Goal: Submit feedback/report problem

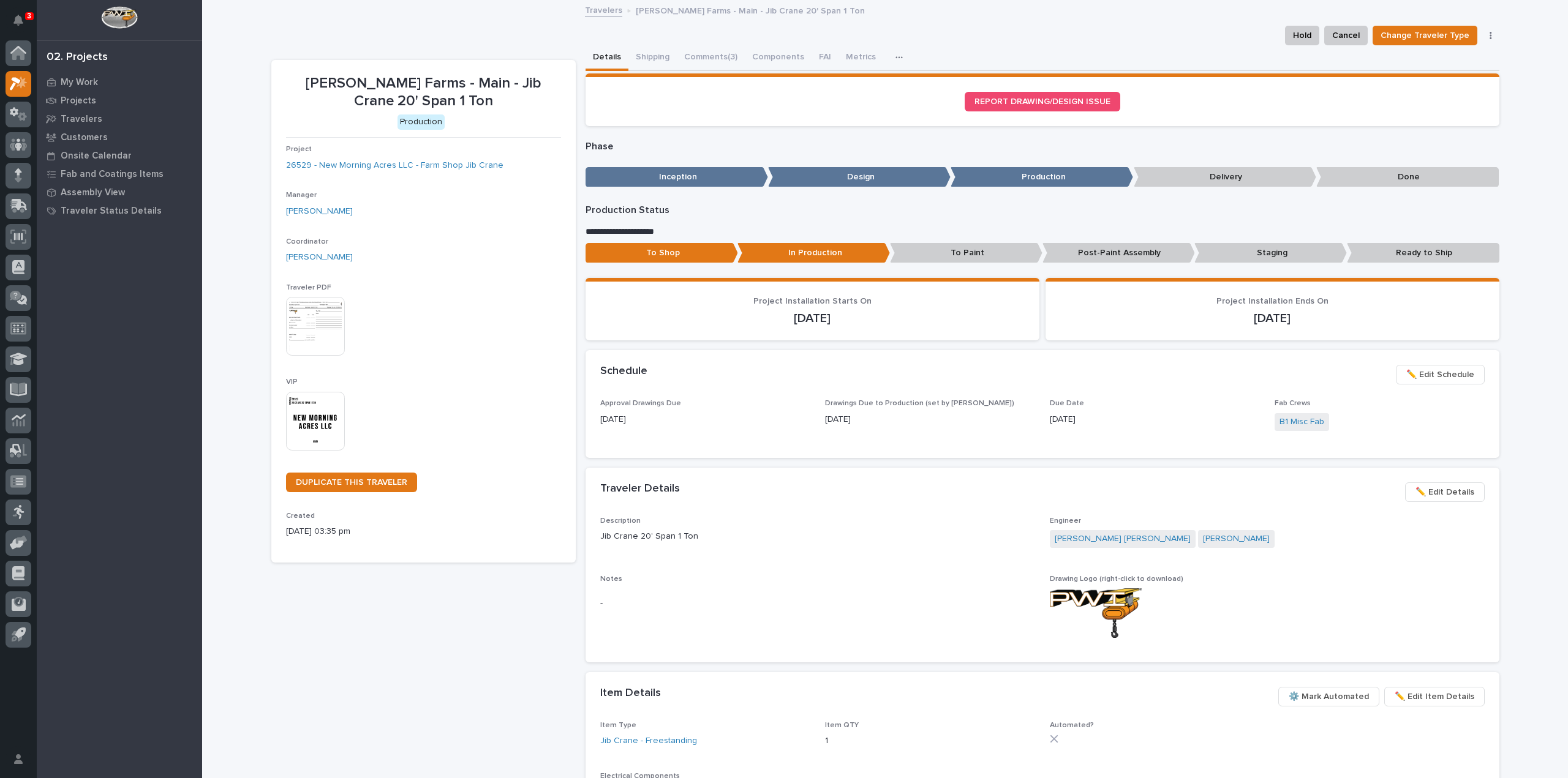
click at [321, 431] on img at bounding box center [315, 420] width 59 height 59
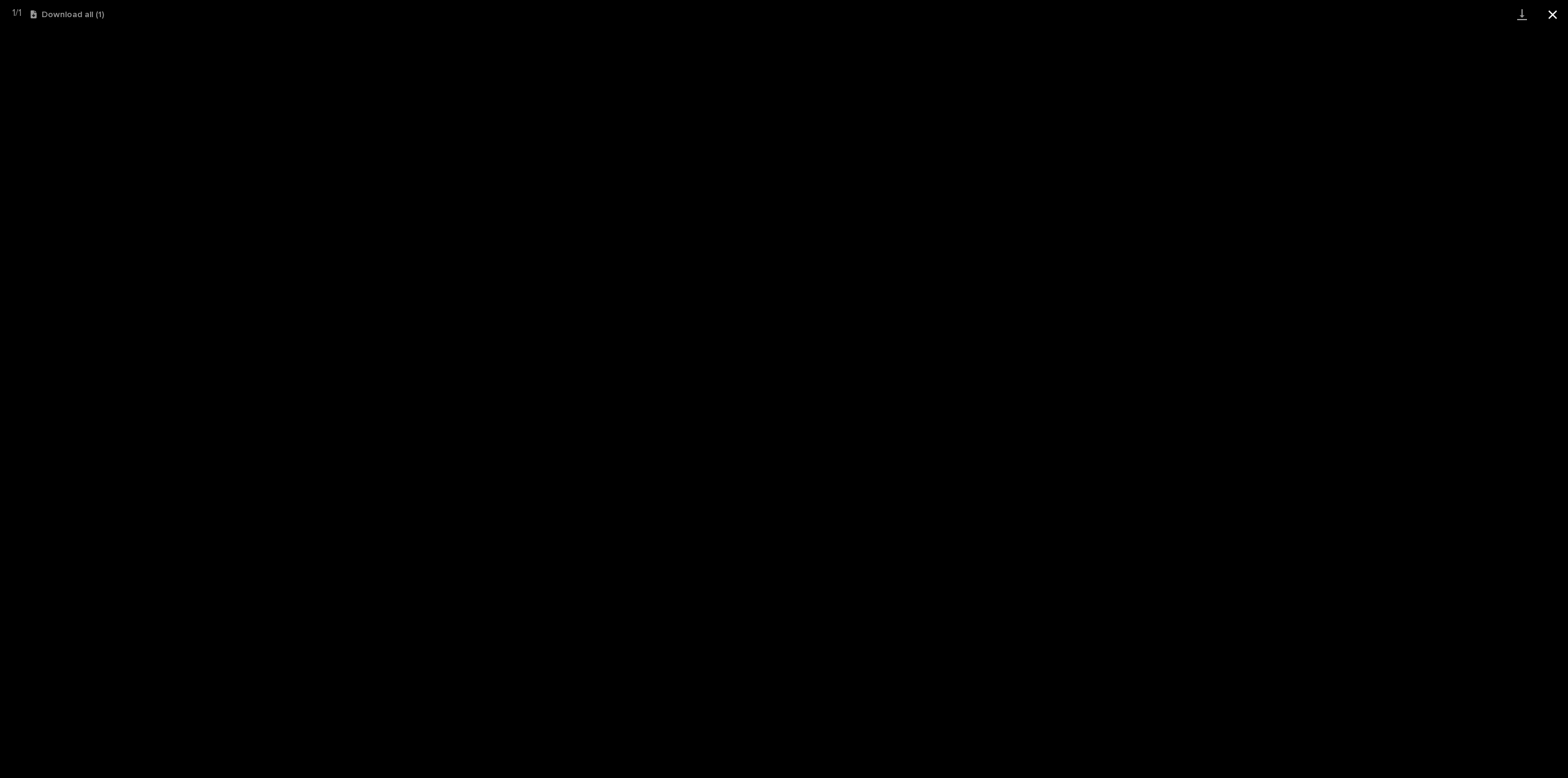
click at [1555, 21] on button "Close gallery" at bounding box center [1553, 14] width 31 height 29
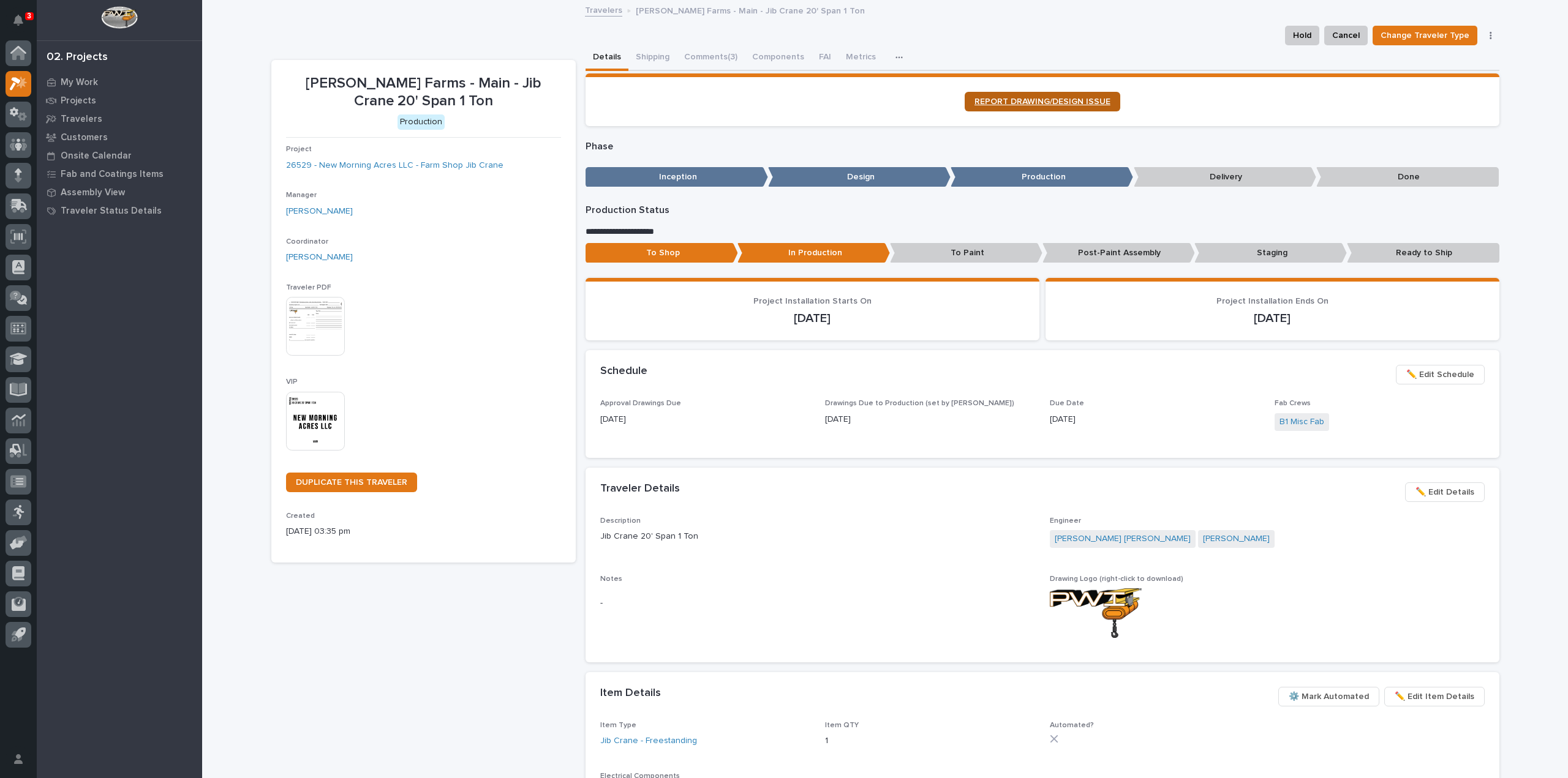
click at [990, 101] on span "REPORT DRAWING/DESIGN ISSUE" at bounding box center [1043, 102] width 136 height 8
